Goal: Browse casually

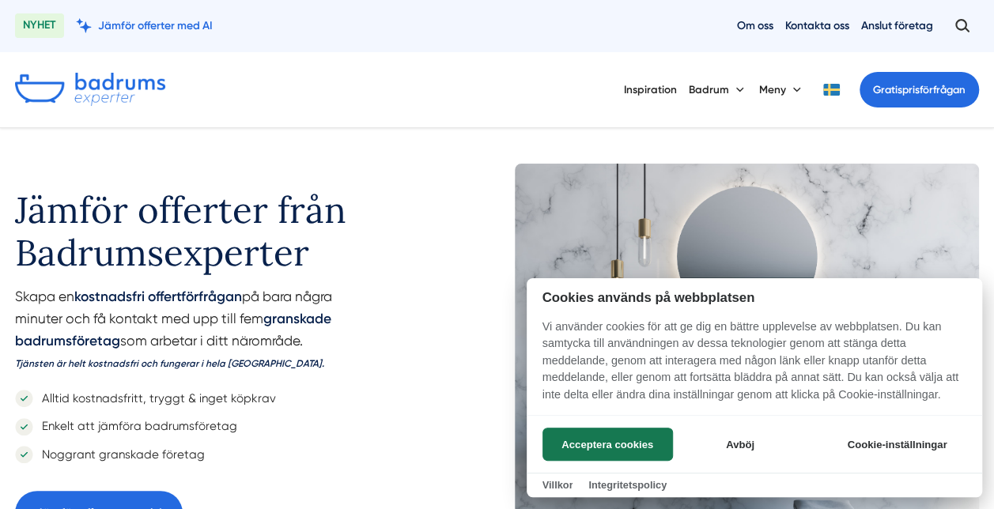
click at [602, 417] on div "Acceptera cookies Avböj Cookie-inställningar" at bounding box center [753, 444] width 455 height 58
click at [568, 440] on button "Acceptera cookies" at bounding box center [607, 444] width 130 height 33
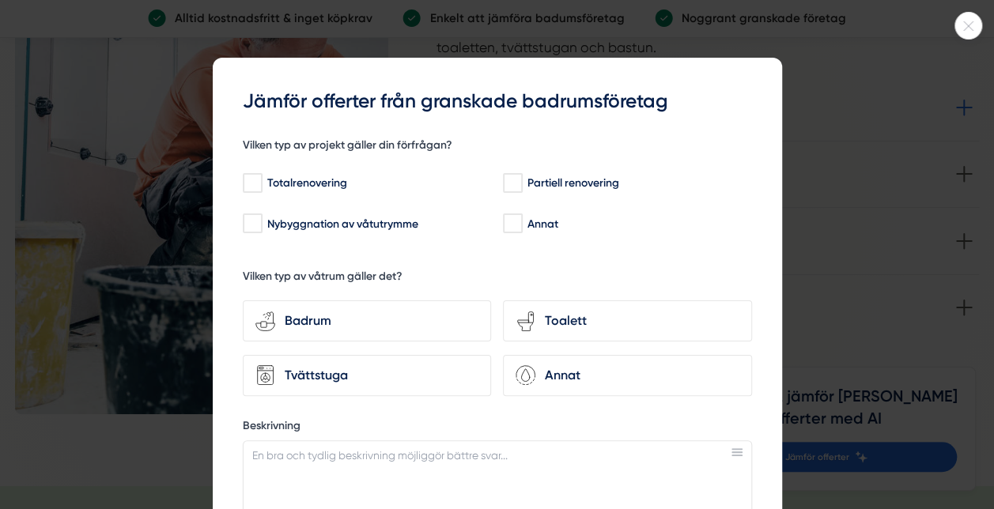
scroll to position [2055, 0]
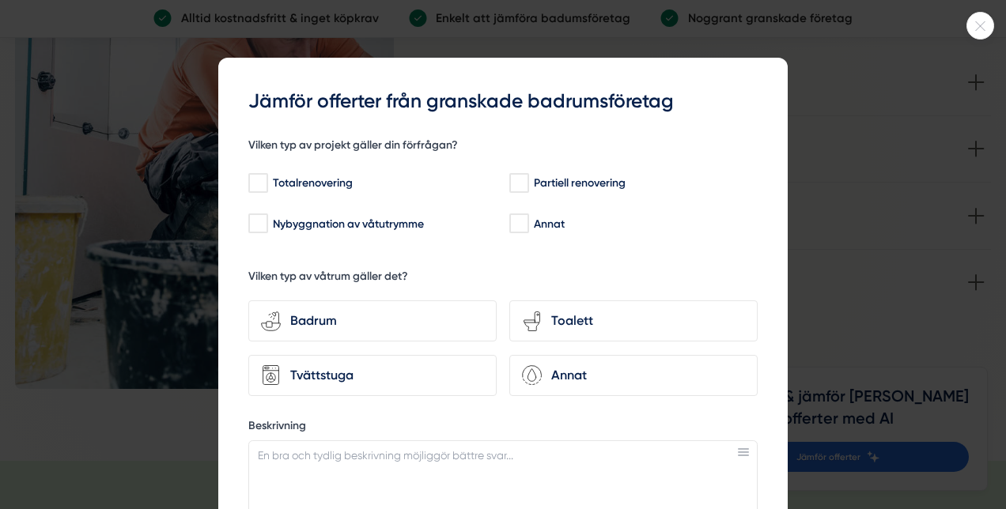
click at [858, 193] on div at bounding box center [503, 254] width 1006 height 509
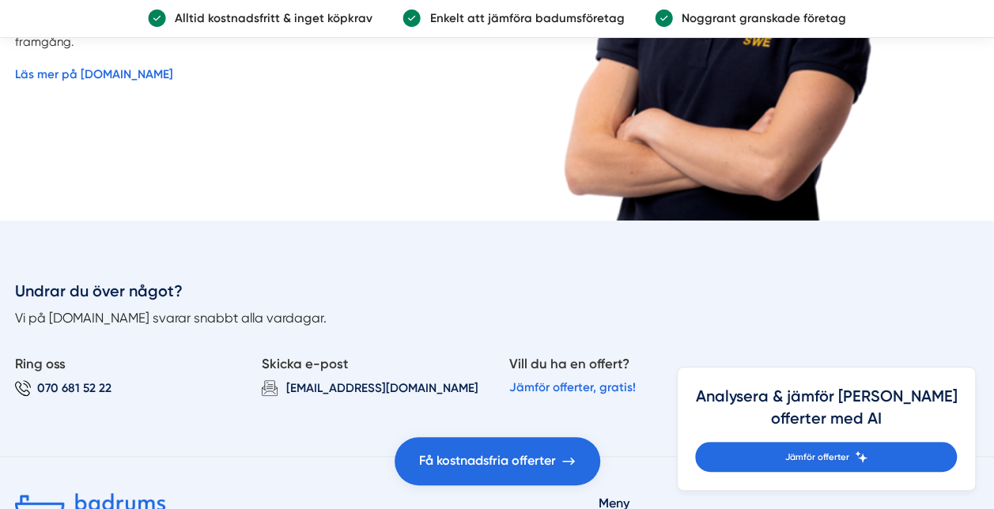
scroll to position [3478, 0]
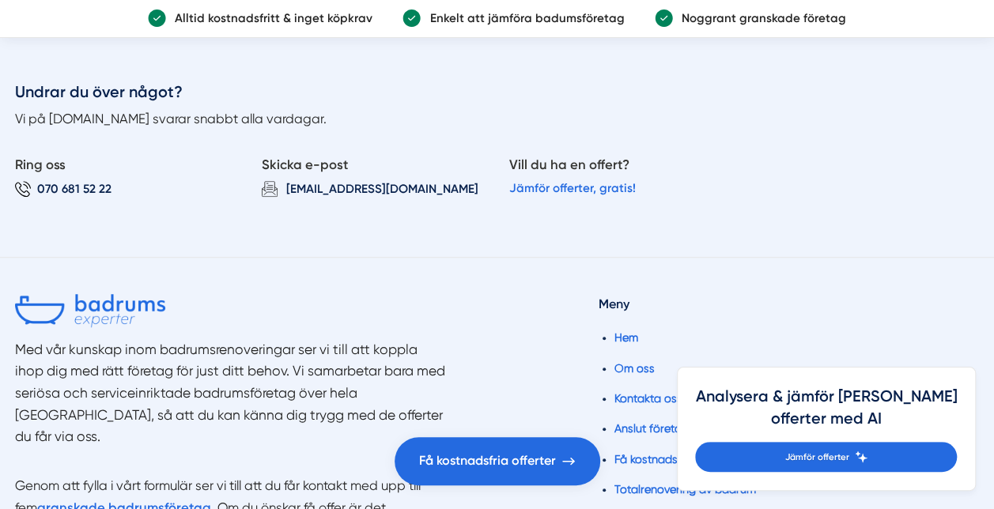
drag, startPoint x: 440, startPoint y: 300, endPoint x: 424, endPoint y: 43, distance: 257.4
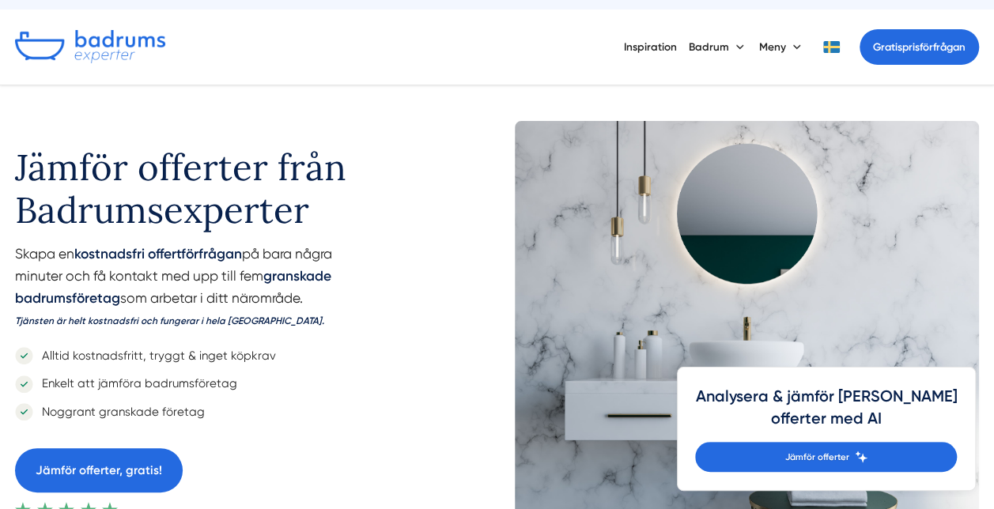
scroll to position [0, 0]
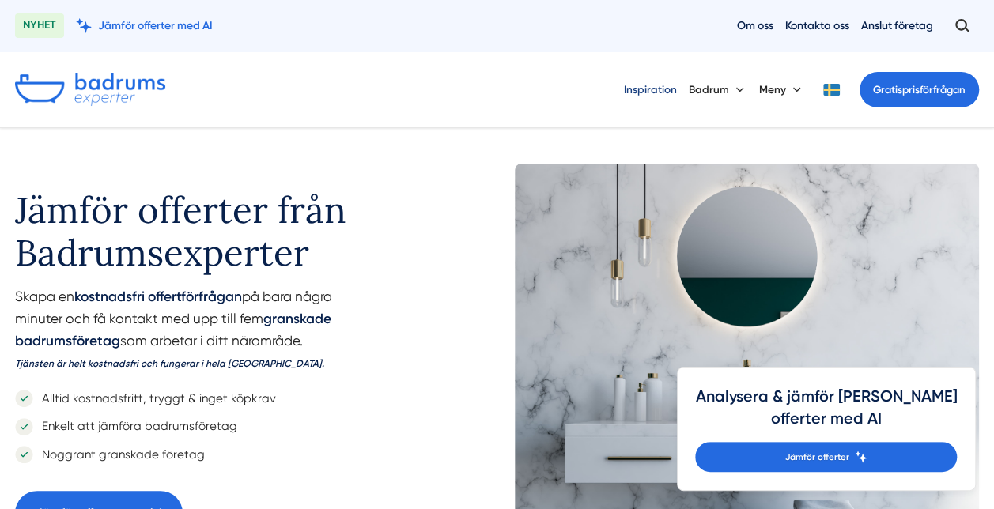
click at [653, 89] on link "Inspiration" at bounding box center [650, 90] width 53 height 40
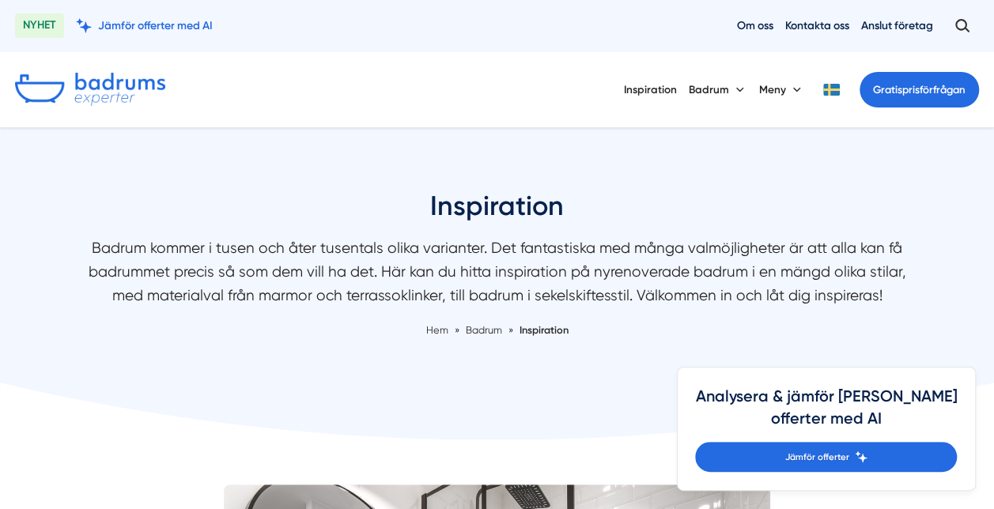
drag, startPoint x: 180, startPoint y: 258, endPoint x: 180, endPoint y: 21, distance: 237.2
